Goal: Task Accomplishment & Management: Use online tool/utility

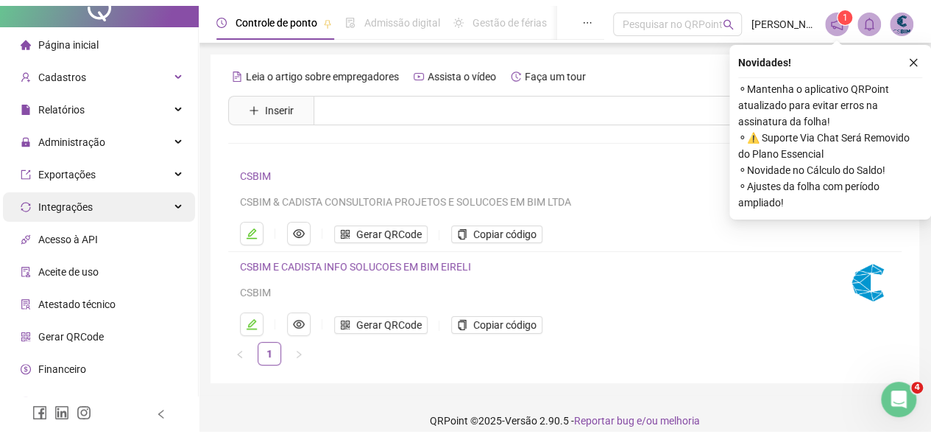
scroll to position [24, 0]
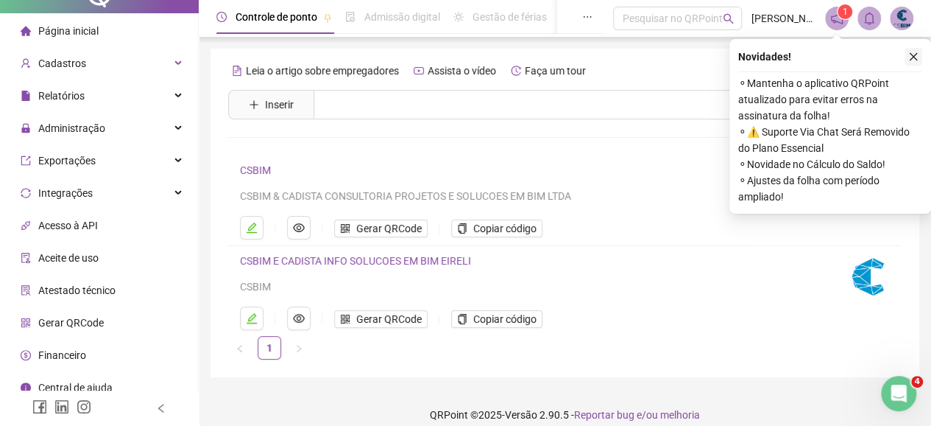
click at [919, 55] on button "button" at bounding box center [914, 57] width 18 height 18
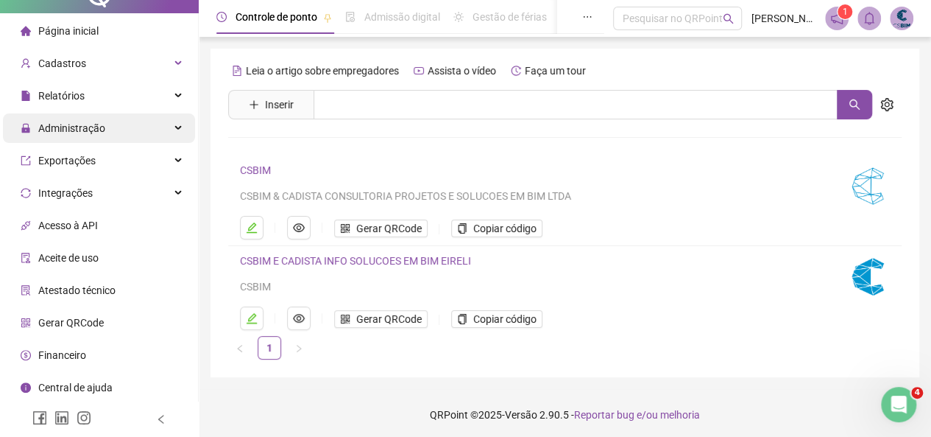
click at [52, 129] on span "Administração" at bounding box center [71, 128] width 67 height 12
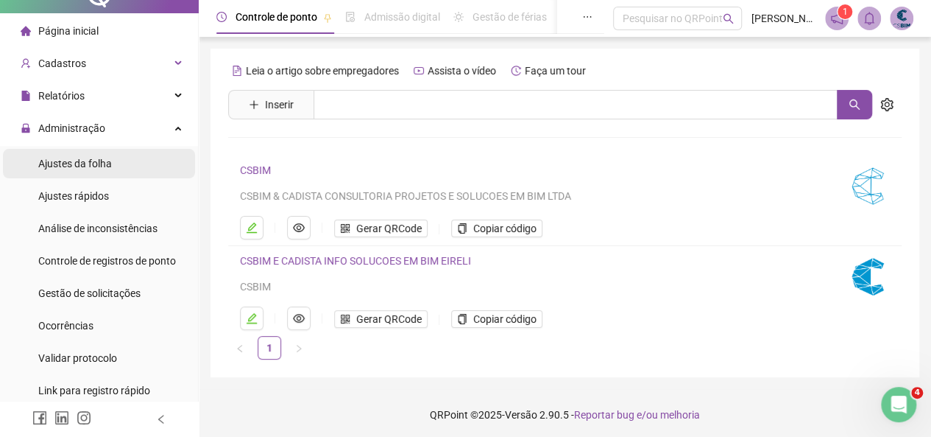
click at [54, 162] on span "Ajustes da folha" at bounding box center [75, 164] width 74 height 12
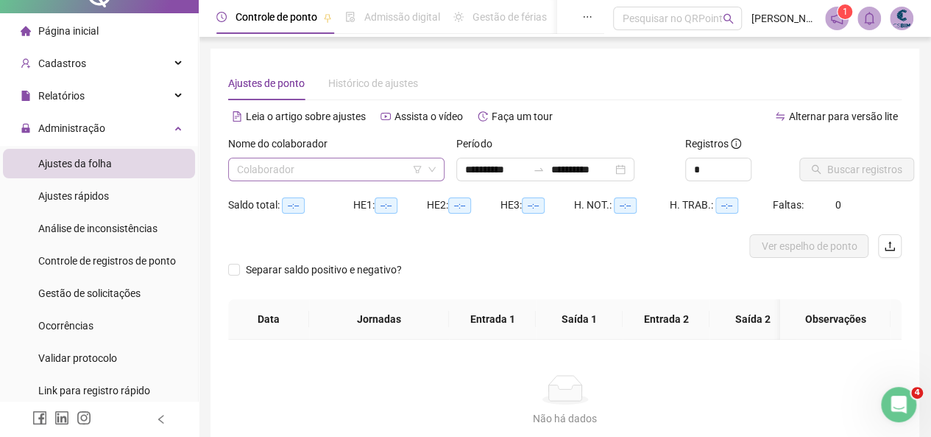
click at [319, 168] on input "search" at bounding box center [330, 169] width 186 height 22
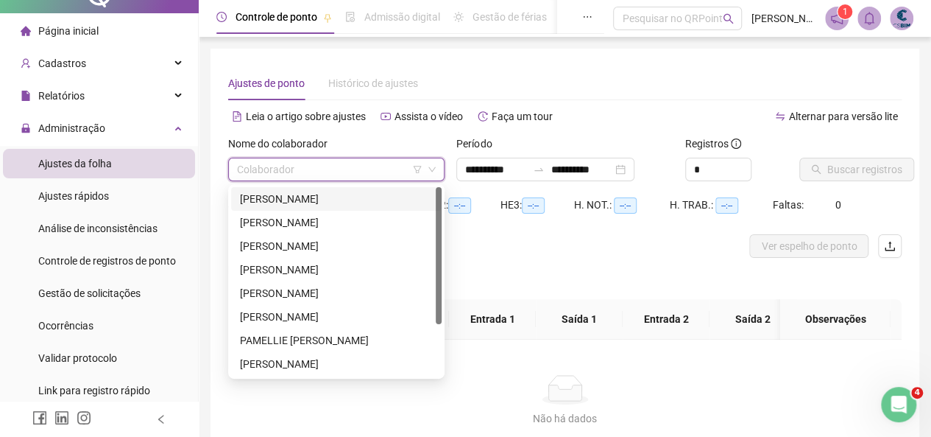
click at [311, 199] on div "ADRIANA REZENDE DA SILVA" at bounding box center [336, 199] width 193 height 16
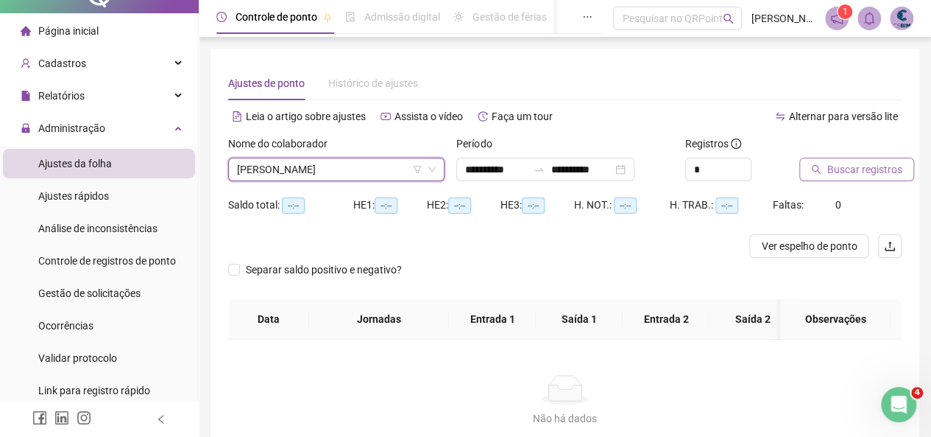
click at [870, 174] on span "Buscar registros" at bounding box center [864, 169] width 75 height 16
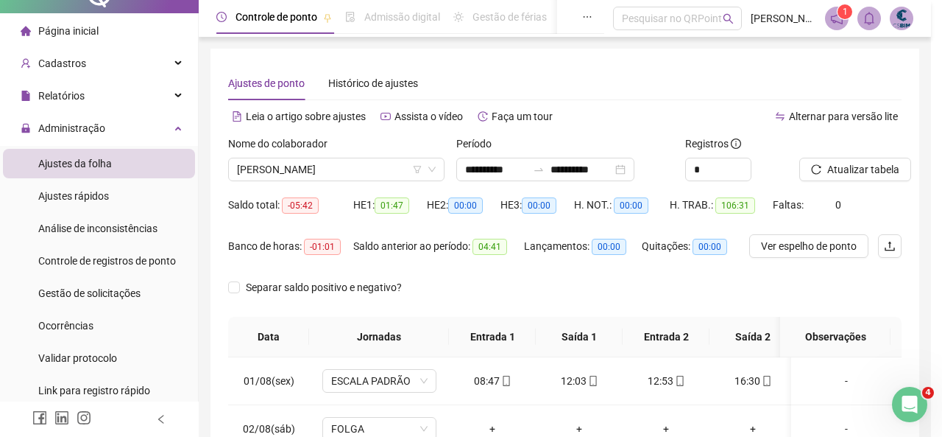
click at [609, 170] on div "Buscando registros Os registros de ponto estão sendo buscados... OK" at bounding box center [471, 218] width 942 height 437
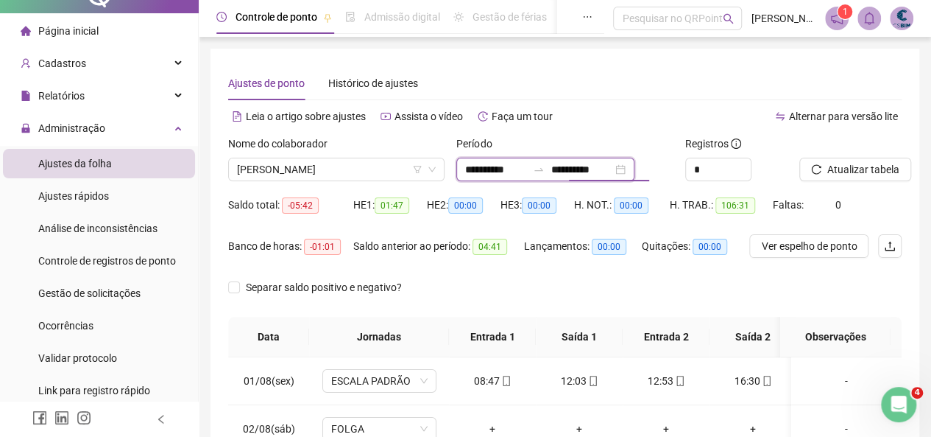
click at [609, 170] on input "**********" at bounding box center [582, 169] width 62 height 16
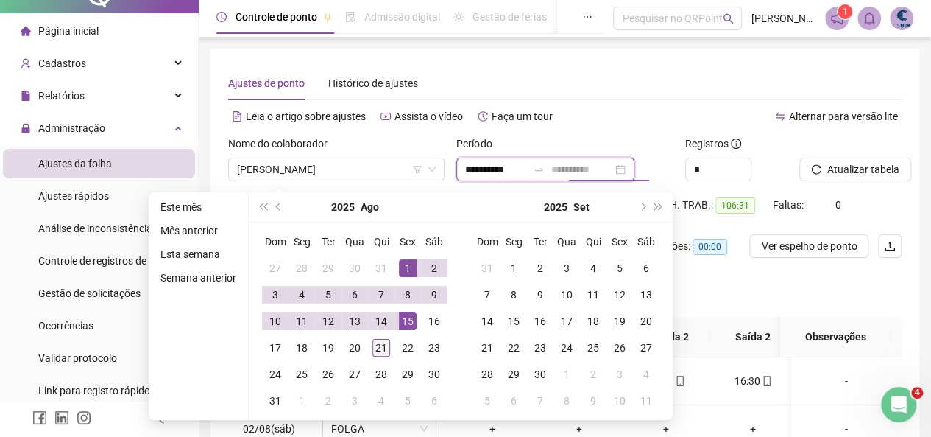
type input "**********"
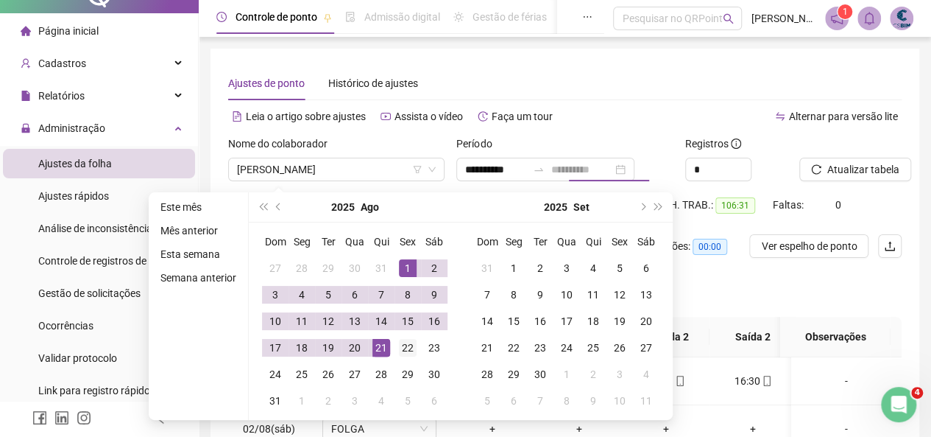
drag, startPoint x: 377, startPoint y: 345, endPoint x: 404, endPoint y: 333, distance: 29.4
click at [377, 345] on div "21" at bounding box center [382, 348] width 18 height 18
type input "**********"
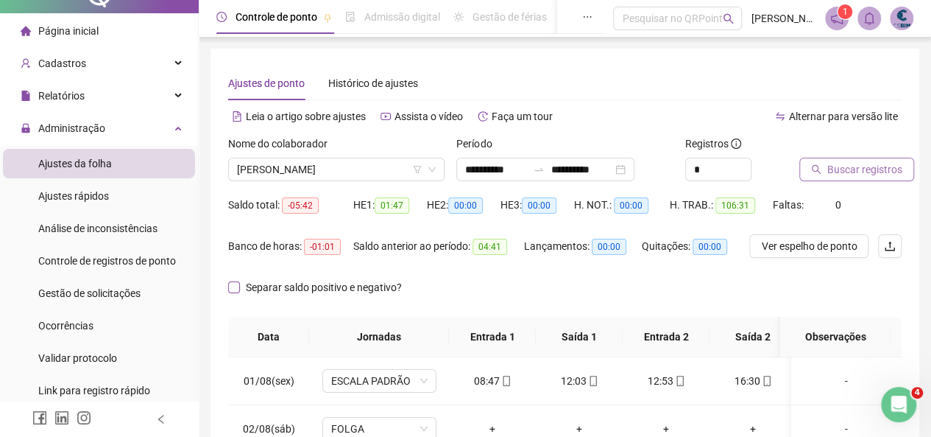
click at [239, 294] on label "Separar saldo positivo e negativo?" at bounding box center [318, 287] width 180 height 16
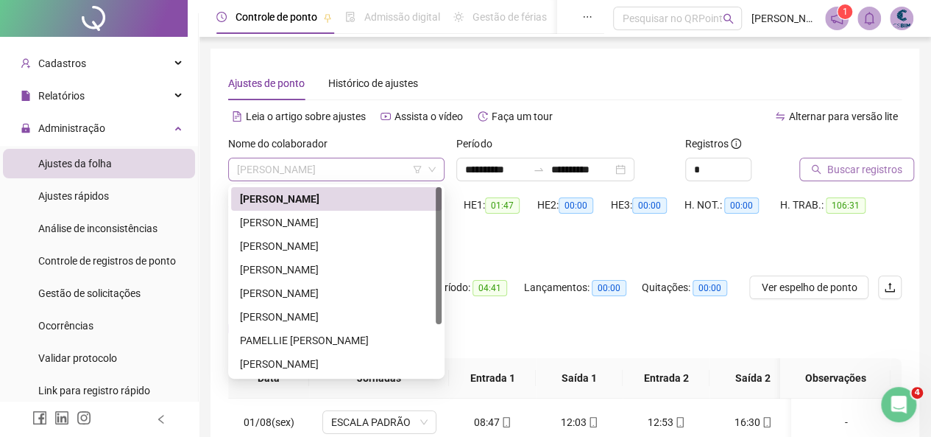
click at [349, 172] on span "ADRIANA REZENDE DA SILVA" at bounding box center [336, 169] width 199 height 22
click at [319, 222] on div "DANIEL DOS SANTOS LIMA SILVA" at bounding box center [336, 222] width 193 height 16
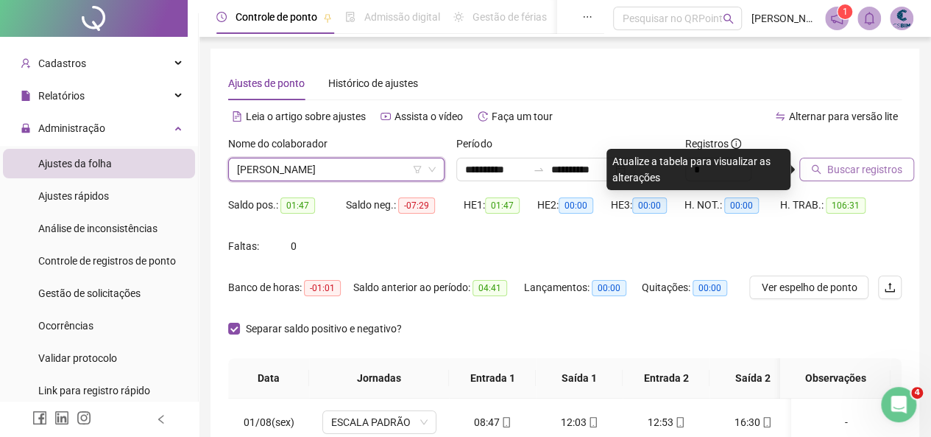
click at [838, 172] on span "Buscar registros" at bounding box center [864, 169] width 75 height 16
